Goal: Task Accomplishment & Management: Use online tool/utility

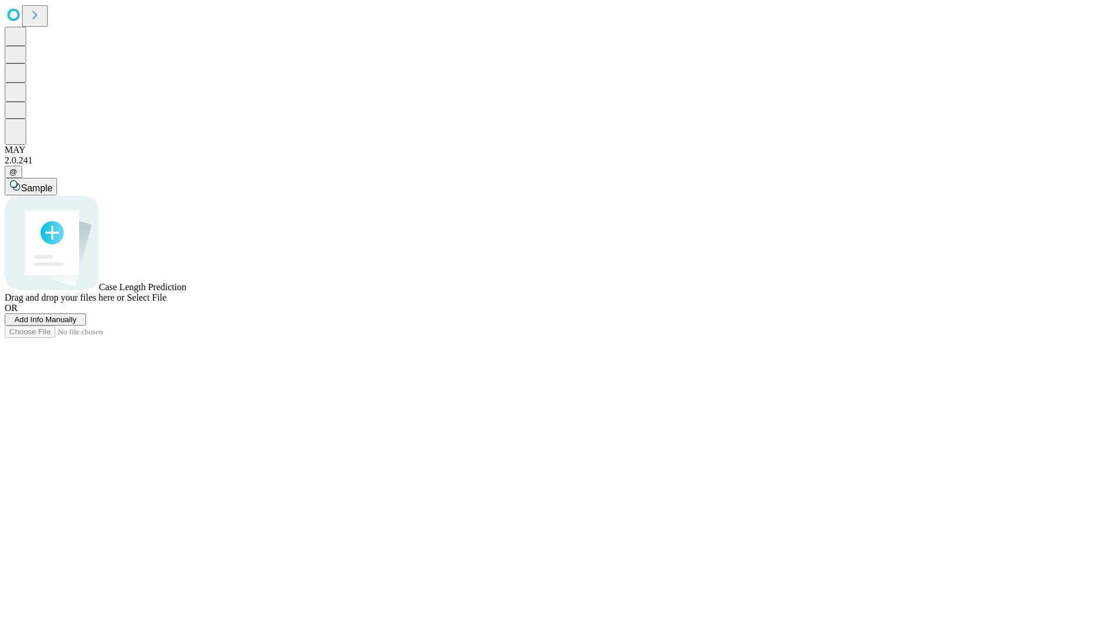
click at [77, 324] on span "Add Info Manually" at bounding box center [46, 319] width 62 height 9
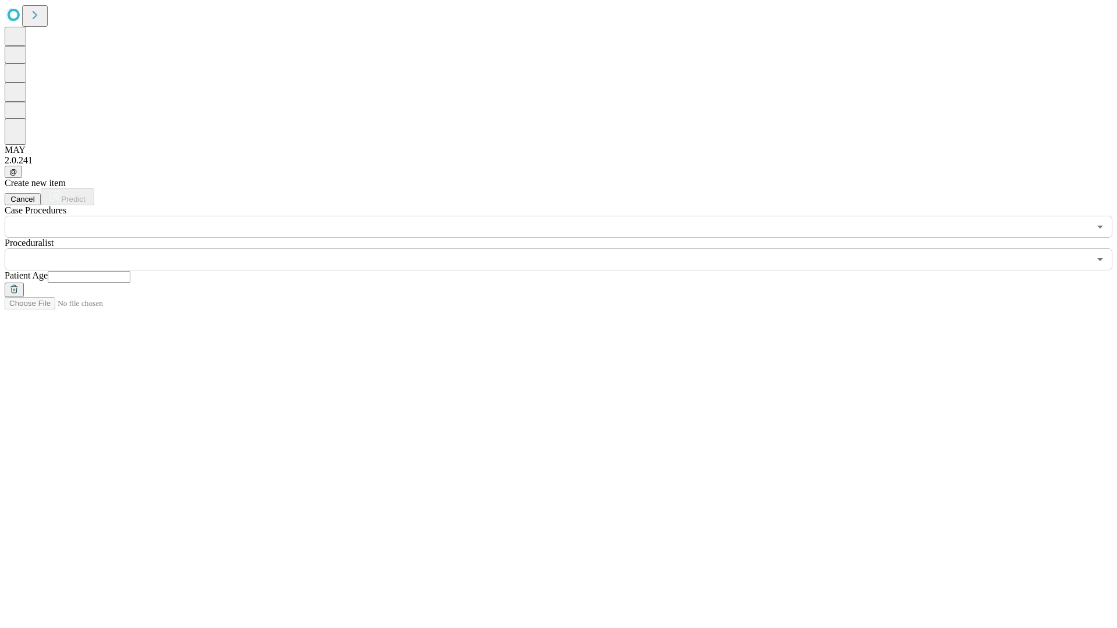
click at [130, 271] on input "text" at bounding box center [89, 277] width 83 height 12
type input "**"
click at [566, 248] on input "text" at bounding box center [547, 259] width 1085 height 22
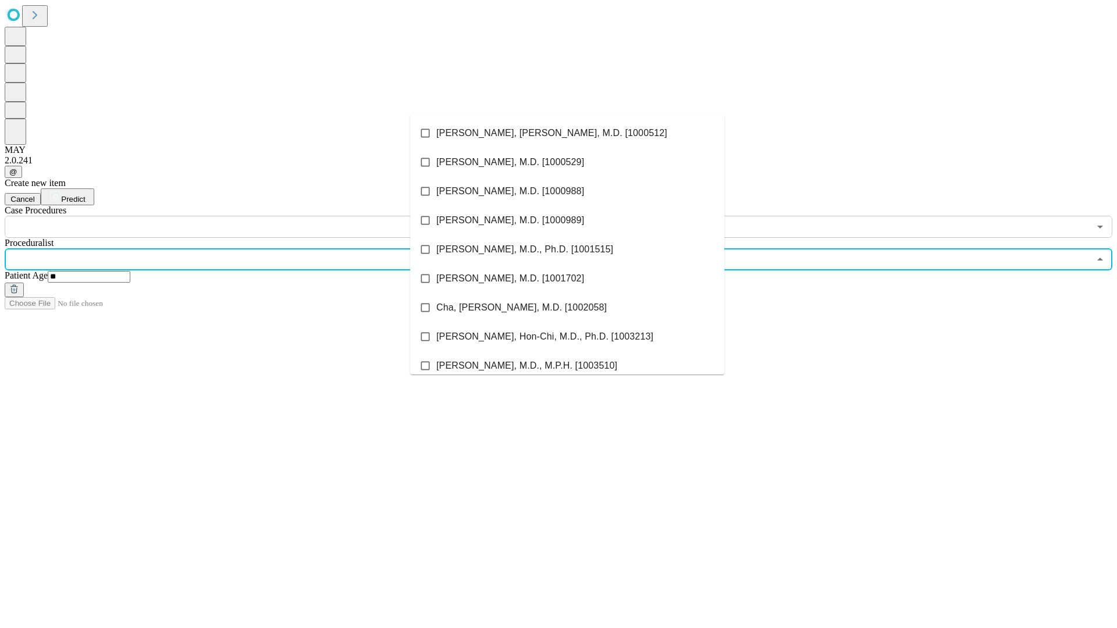
click at [567, 133] on li "[PERSON_NAME], [PERSON_NAME], M.D. [1000512]" at bounding box center [567, 133] width 314 height 29
click at [244, 216] on input "text" at bounding box center [547, 227] width 1085 height 22
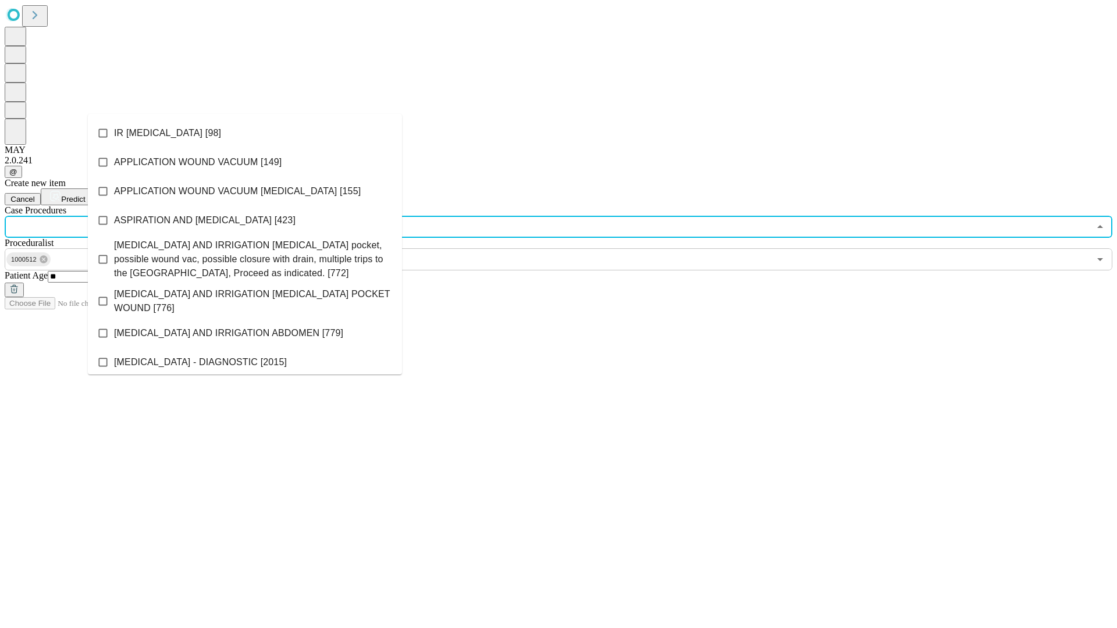
click at [245, 133] on li "IR [MEDICAL_DATA] [98]" at bounding box center [245, 133] width 314 height 29
